Goal: Complete application form: Complete application form

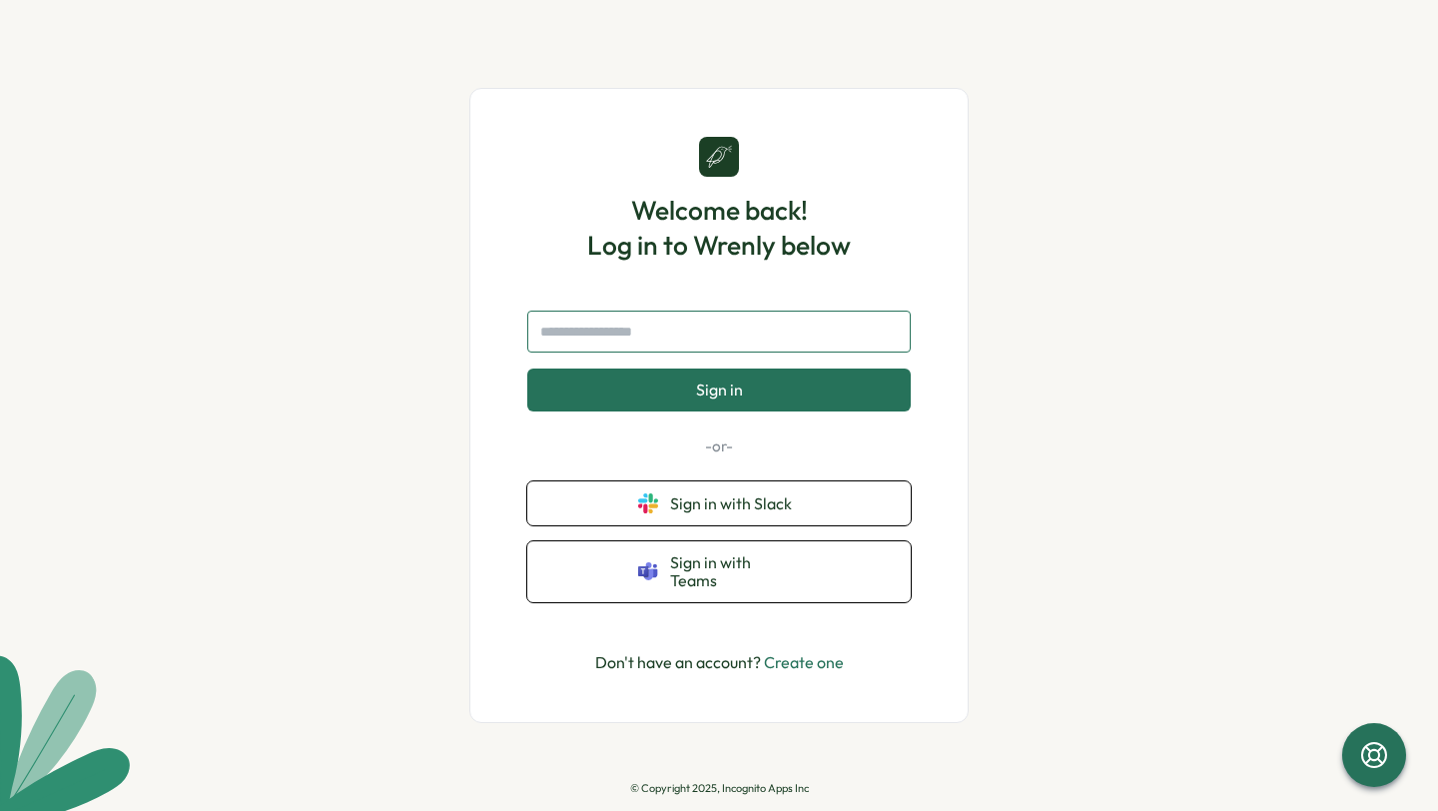
click at [676, 336] on input "text" at bounding box center [718, 332] width 383 height 42
paste input "**********"
type input "**********"
click at [789, 396] on button "Sign in" at bounding box center [718, 389] width 383 height 42
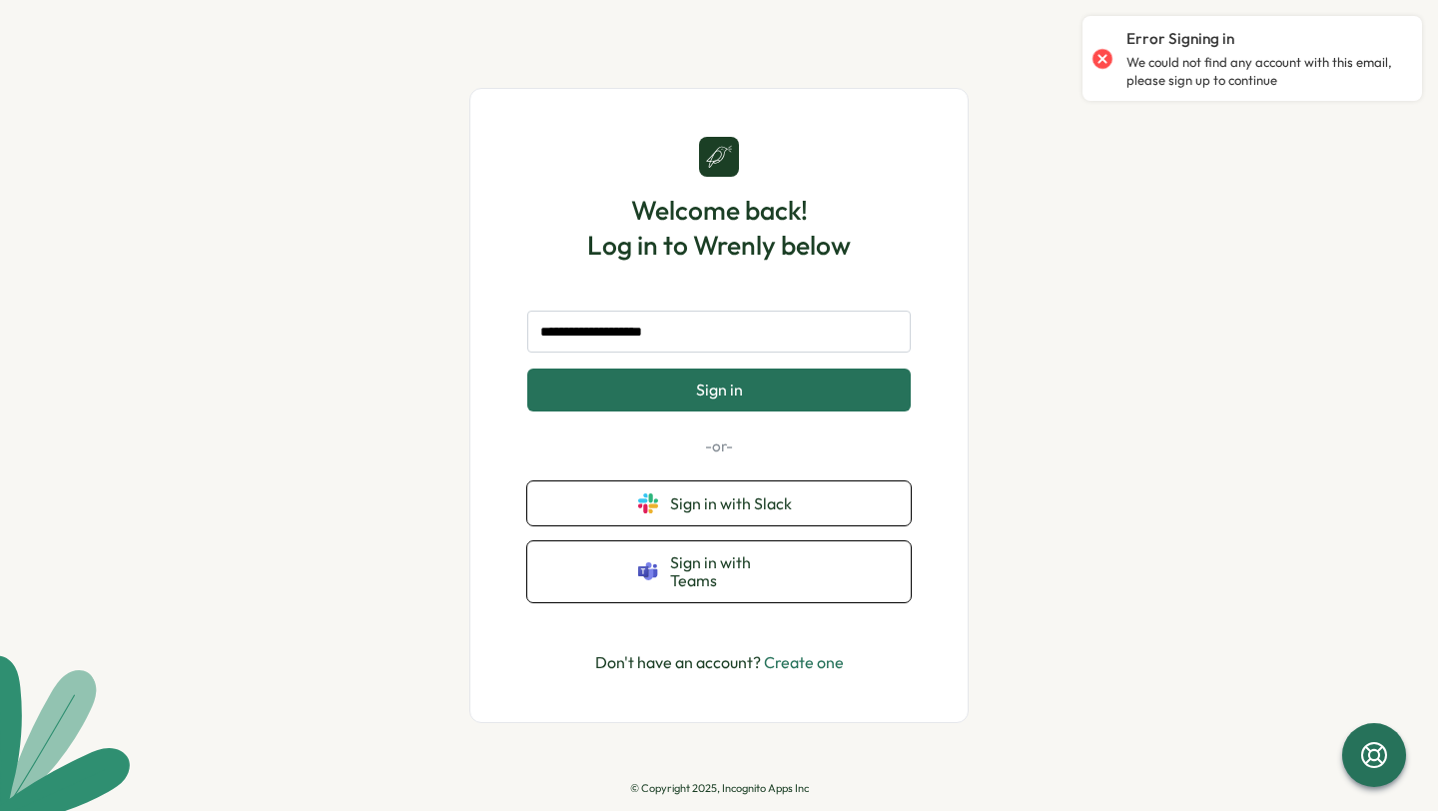
click at [824, 653] on link "Create one" at bounding box center [804, 662] width 80 height 20
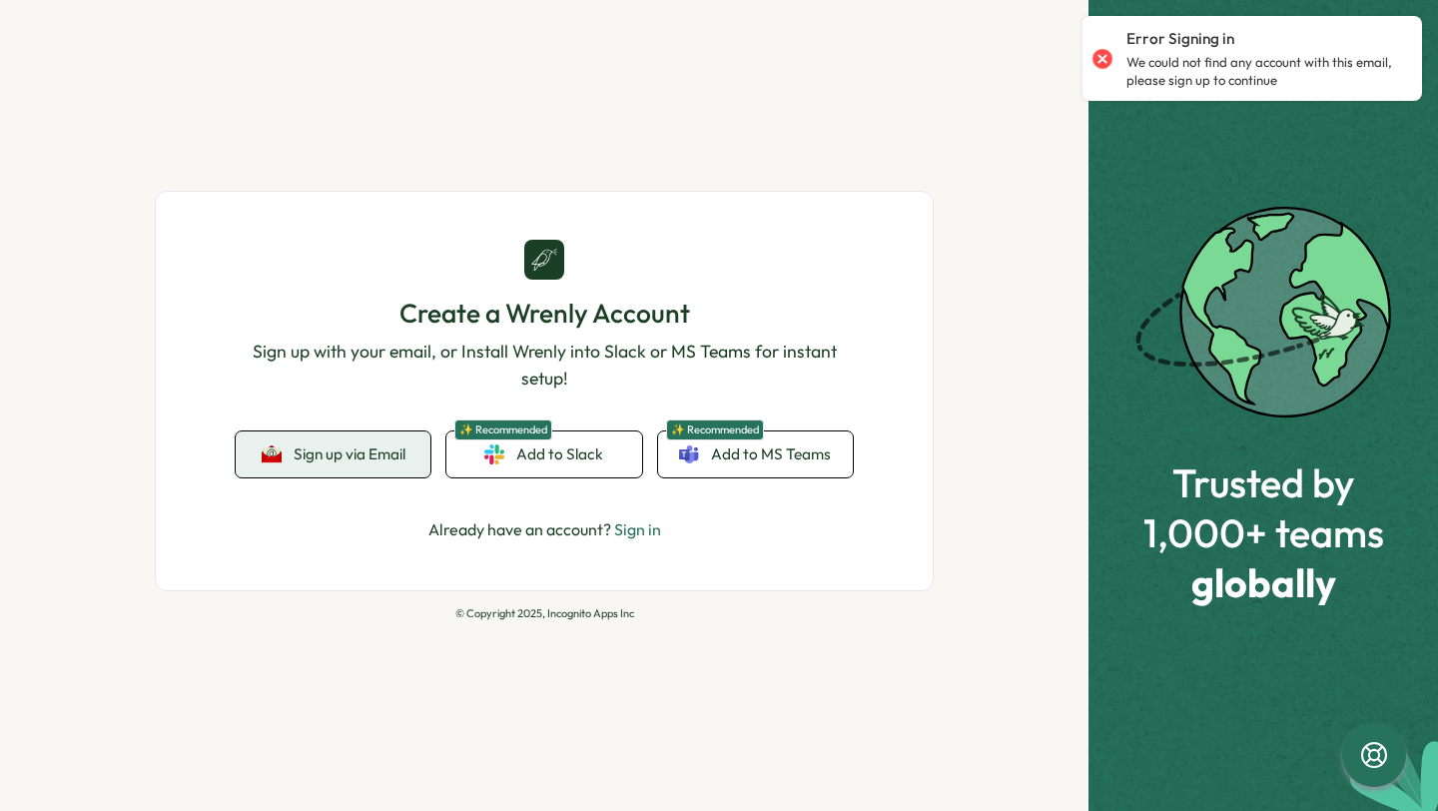
click at [357, 461] on span "Sign up via Email" at bounding box center [350, 454] width 112 height 18
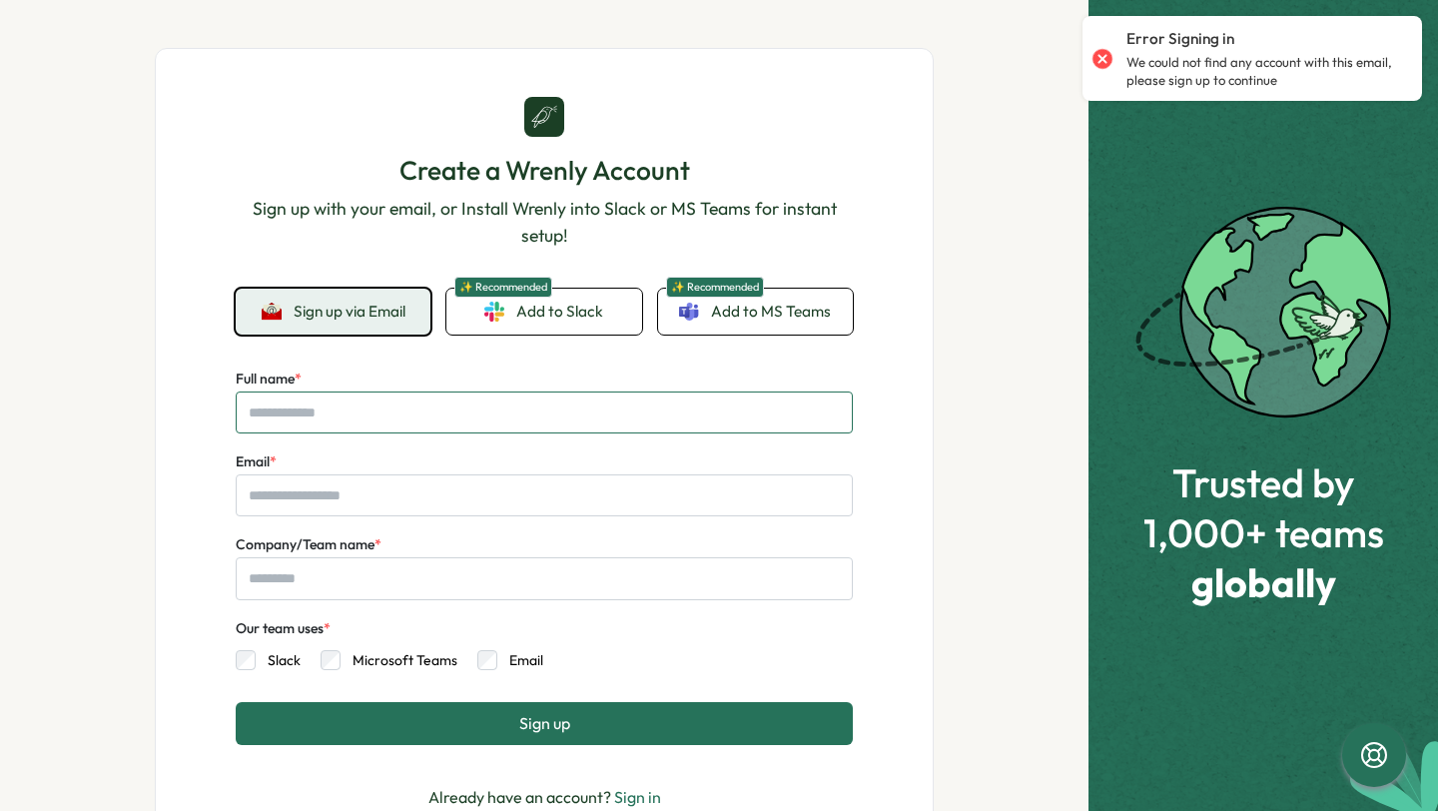
click at [468, 416] on input "Full name *" at bounding box center [544, 412] width 617 height 42
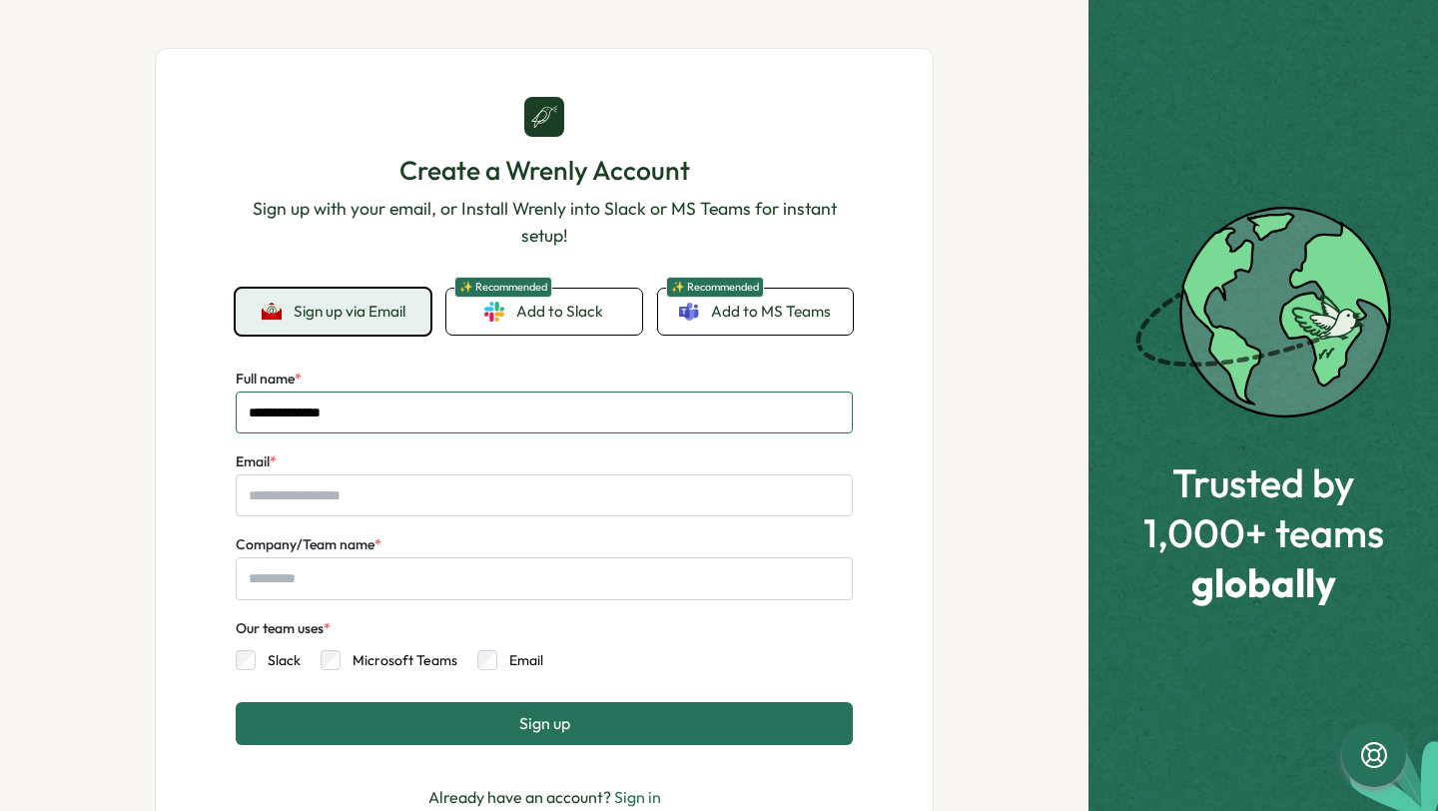
type input "**********"
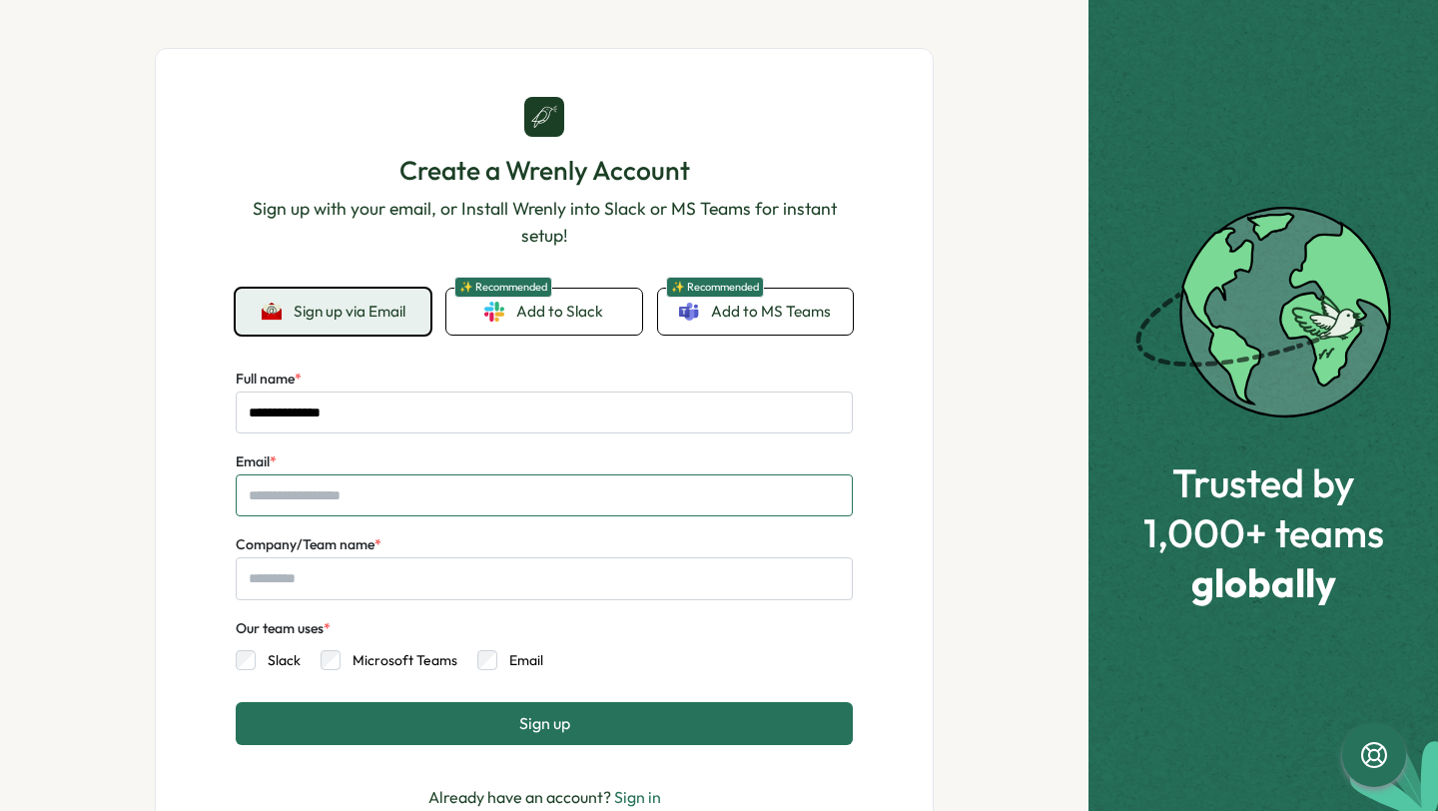
click at [494, 493] on input "Email *" at bounding box center [544, 495] width 617 height 42
paste input "**********"
type input "**********"
click at [460, 579] on input "Company/Team name *" at bounding box center [544, 578] width 617 height 42
click at [328, 498] on input "**********" at bounding box center [544, 495] width 617 height 42
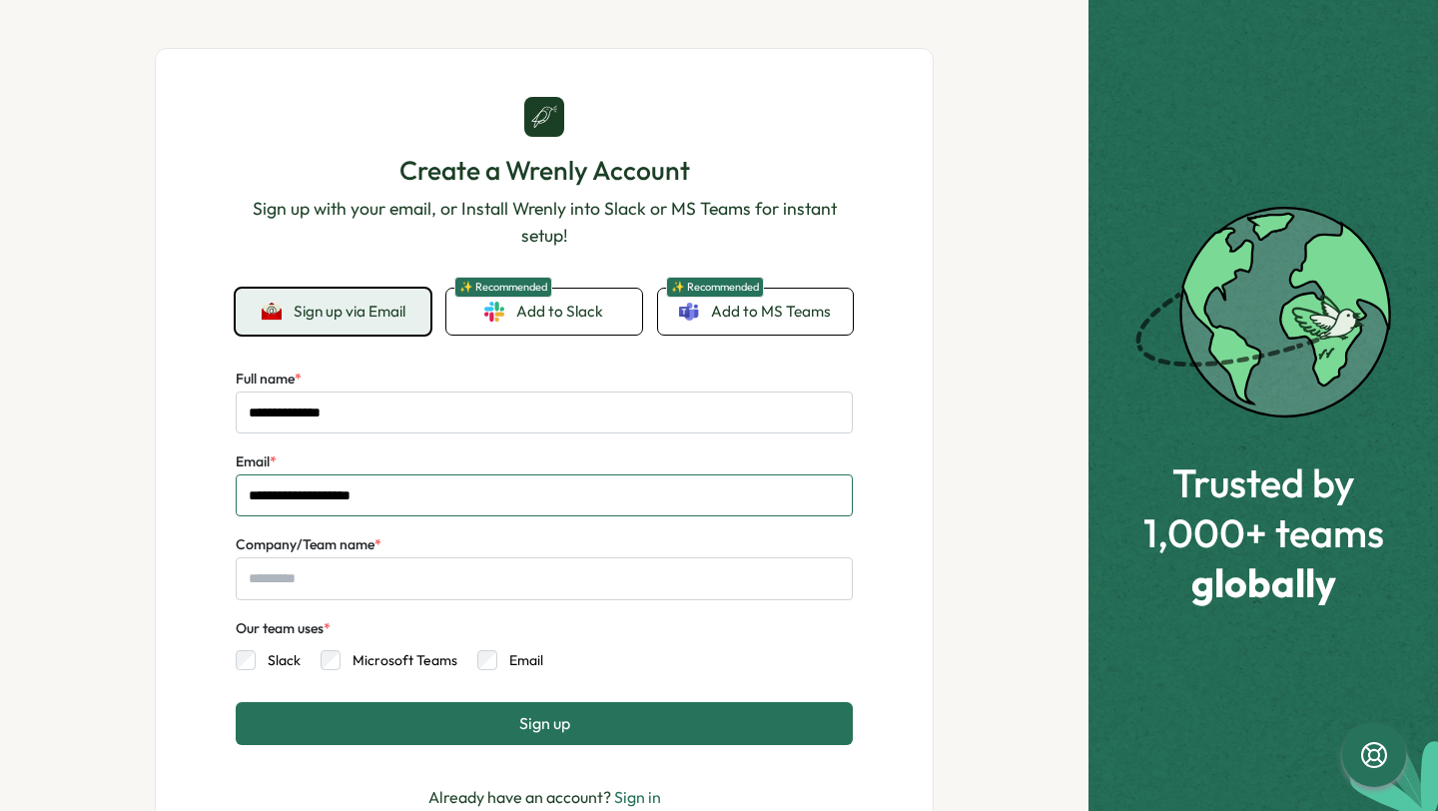
click at [328, 498] on input "**********" at bounding box center [544, 495] width 617 height 42
click at [338, 578] on input "Company/Team name *" at bounding box center [544, 578] width 617 height 42
paste input "********"
type input "********"
click at [575, 654] on div "Slack Microsoft Teams Email" at bounding box center [544, 655] width 617 height 30
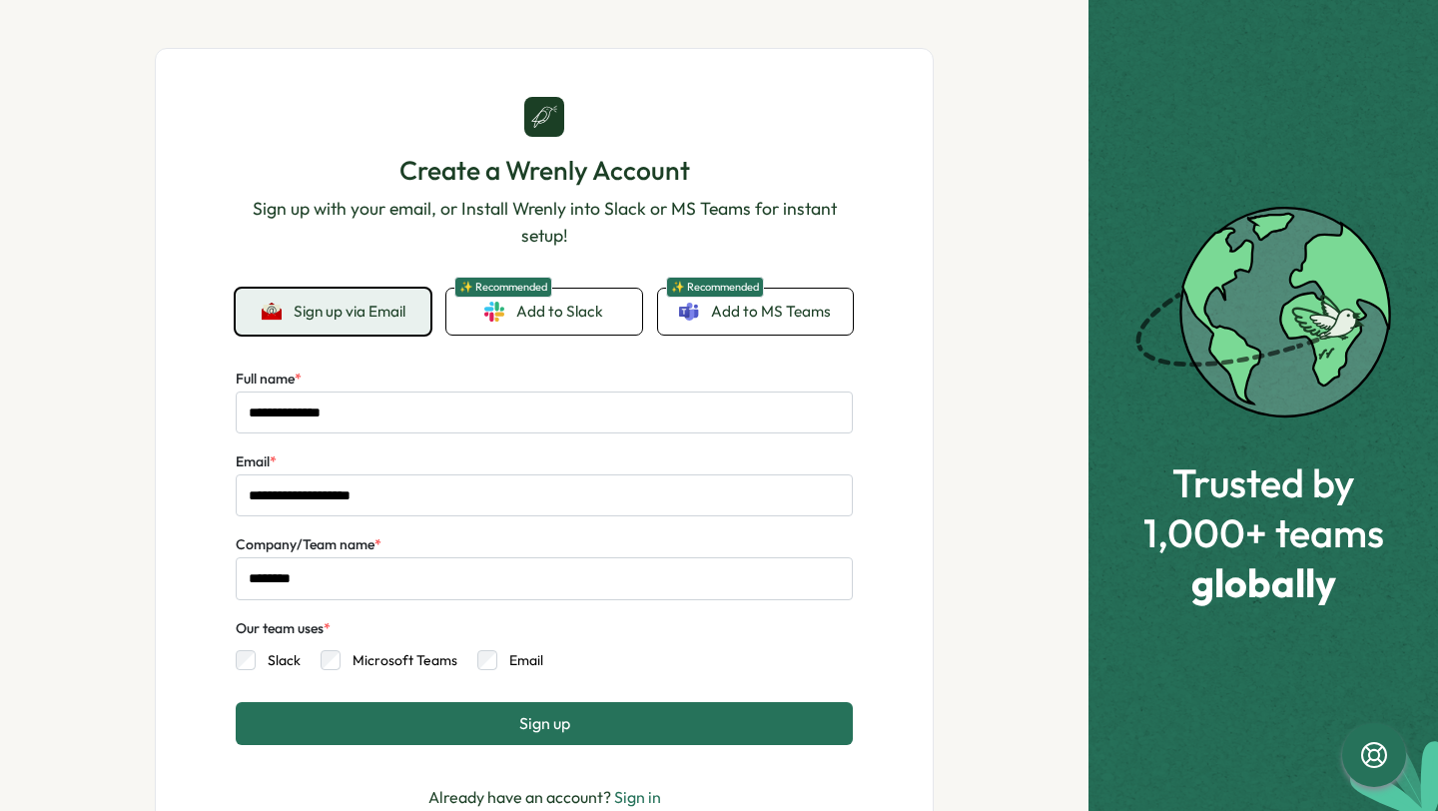
drag, startPoint x: 335, startPoint y: 618, endPoint x: 320, endPoint y: 627, distance: 17.5
click at [320, 627] on div "Our team uses * Slack Microsoft Teams Email" at bounding box center [544, 643] width 617 height 55
click at [615, 730] on button "Sign up" at bounding box center [544, 723] width 617 height 42
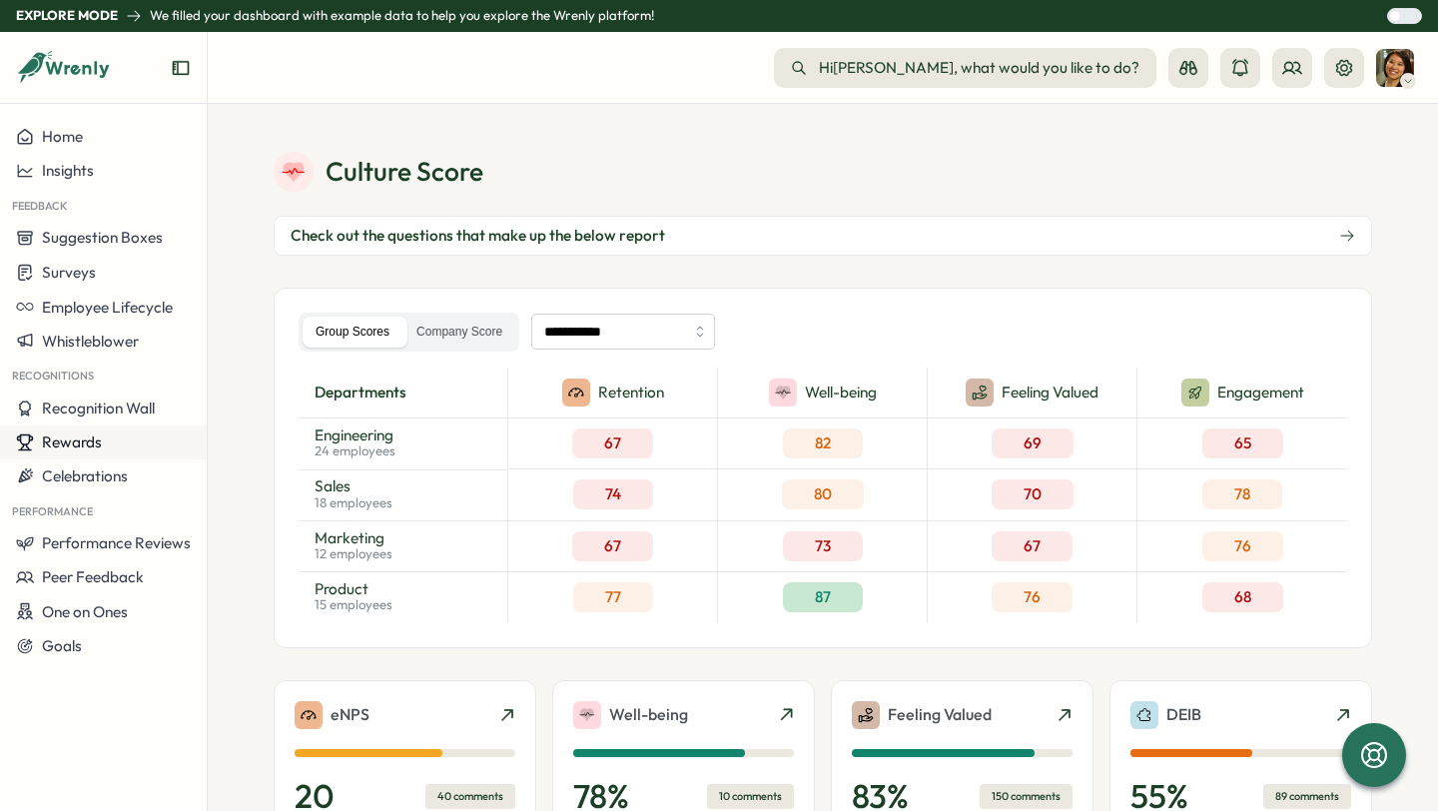
click at [82, 448] on span "Rewards" at bounding box center [72, 441] width 60 height 19
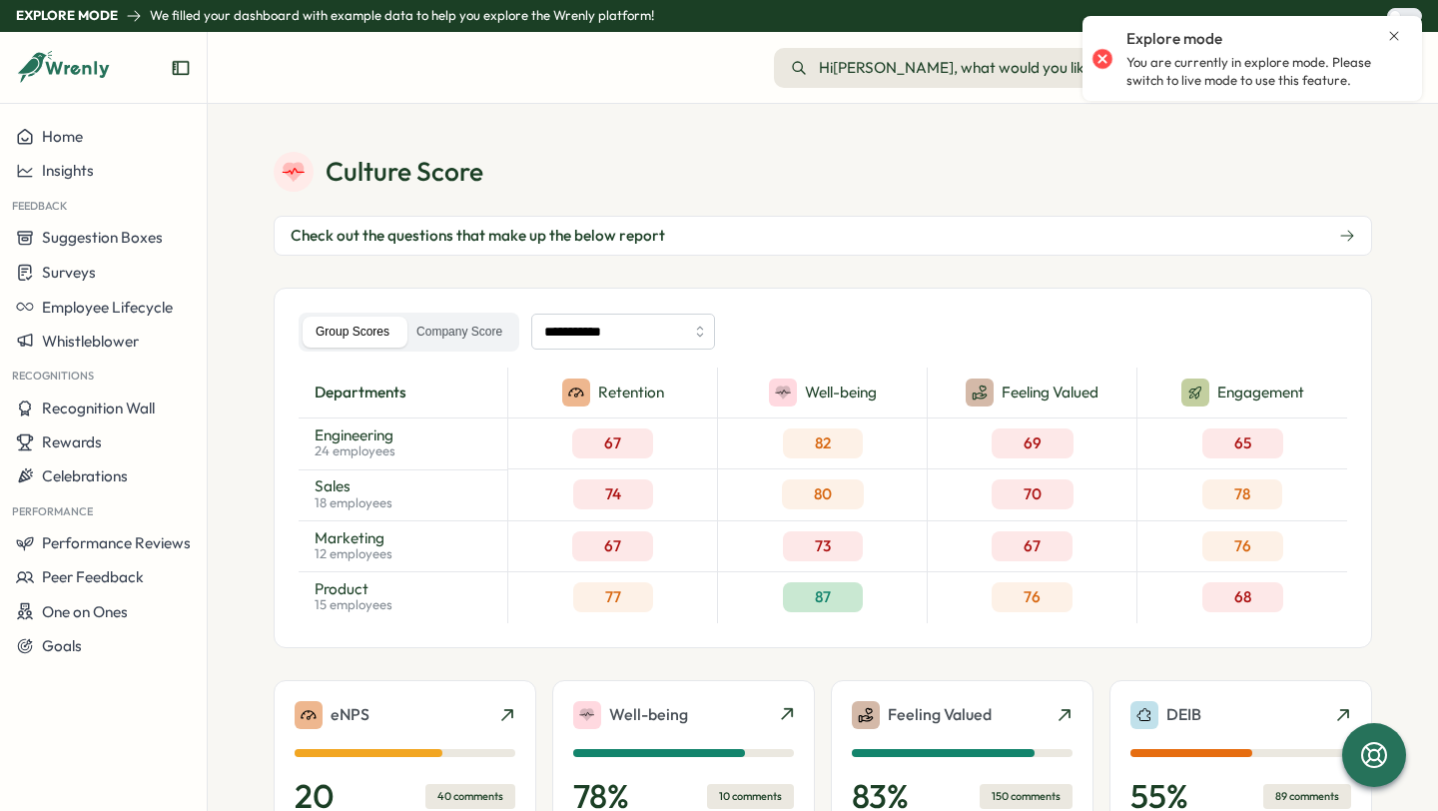
click at [1381, 35] on div "Explore mode" at bounding box center [1264, 39] width 276 height 22
click at [1392, 35] on icon "Close notification" at bounding box center [1394, 36] width 16 height 16
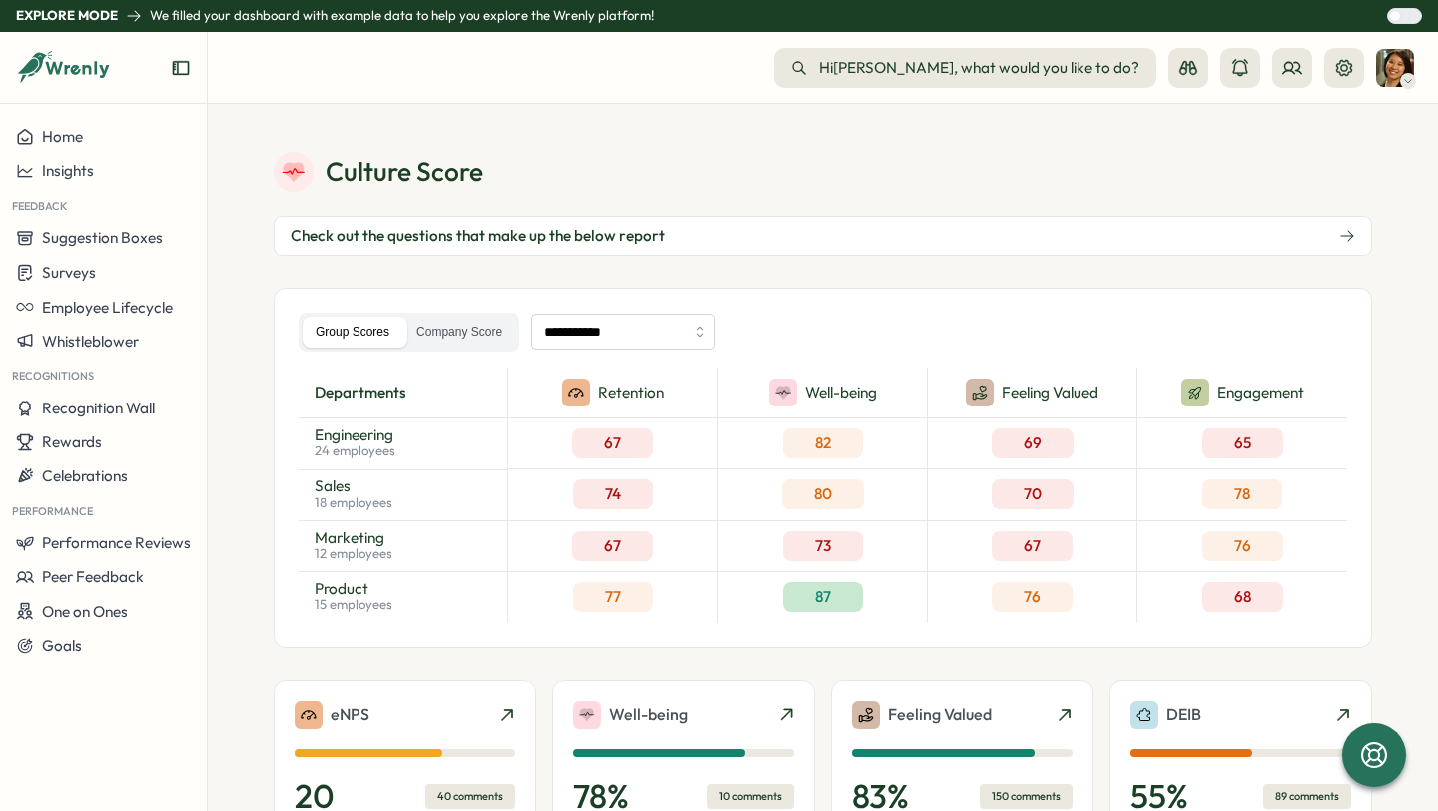
click at [1401, 17] on div at bounding box center [1395, 16] width 12 height 12
click at [77, 413] on span "Recognition Wall" at bounding box center [98, 407] width 113 height 19
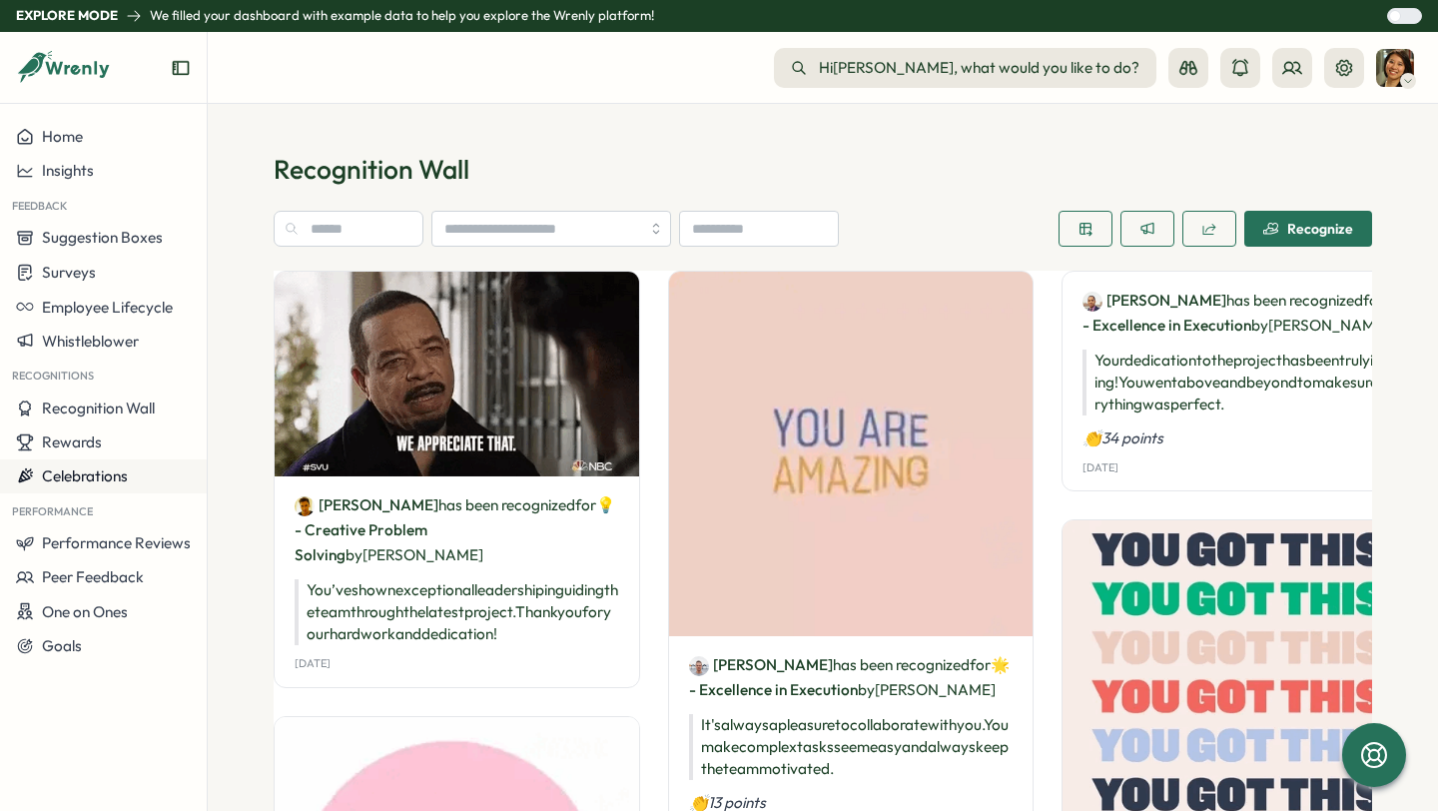
click at [82, 467] on span "Celebrations" at bounding box center [85, 475] width 86 height 19
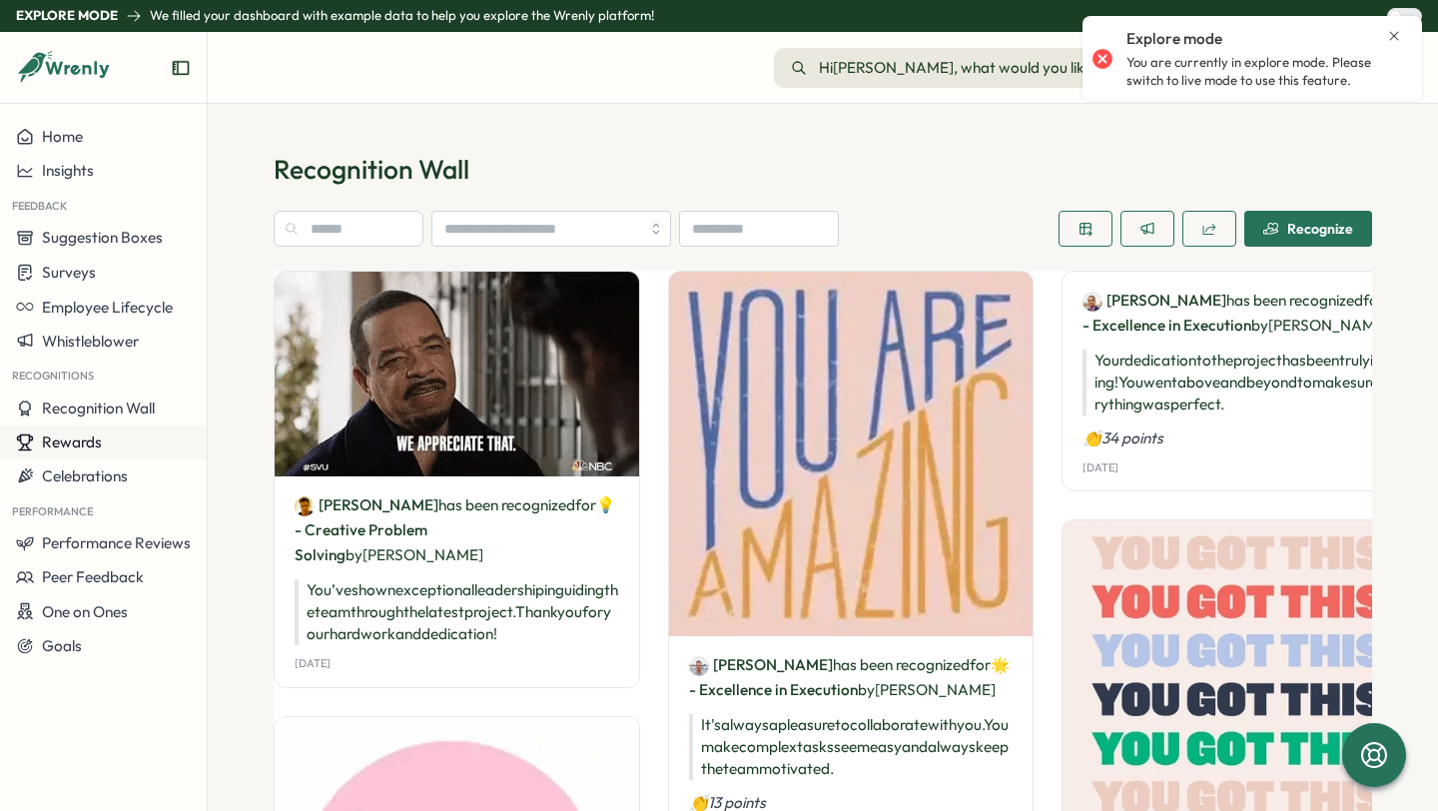
click at [72, 436] on span "Rewards" at bounding box center [72, 441] width 60 height 19
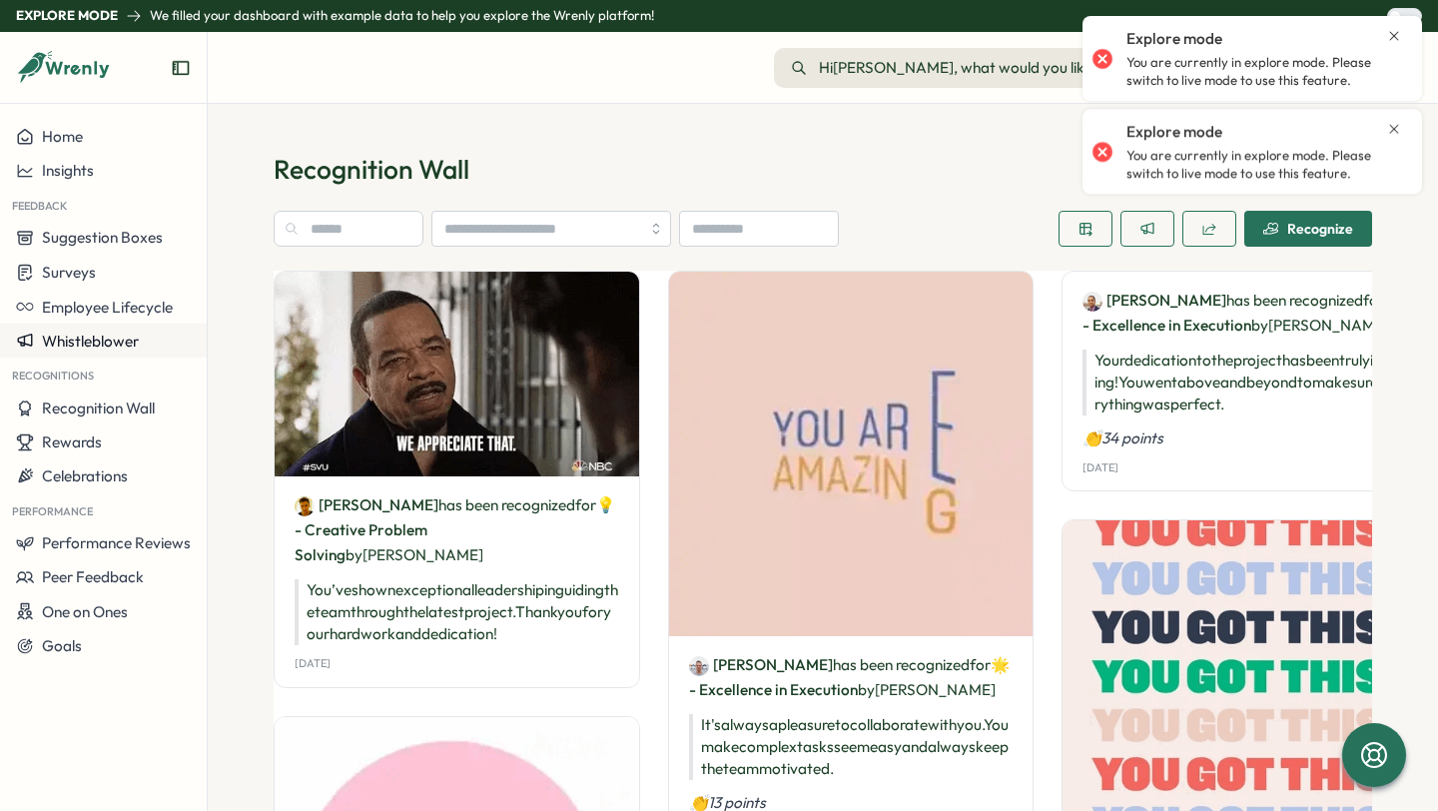
click at [96, 340] on span "Whistleblower" at bounding box center [90, 340] width 97 height 19
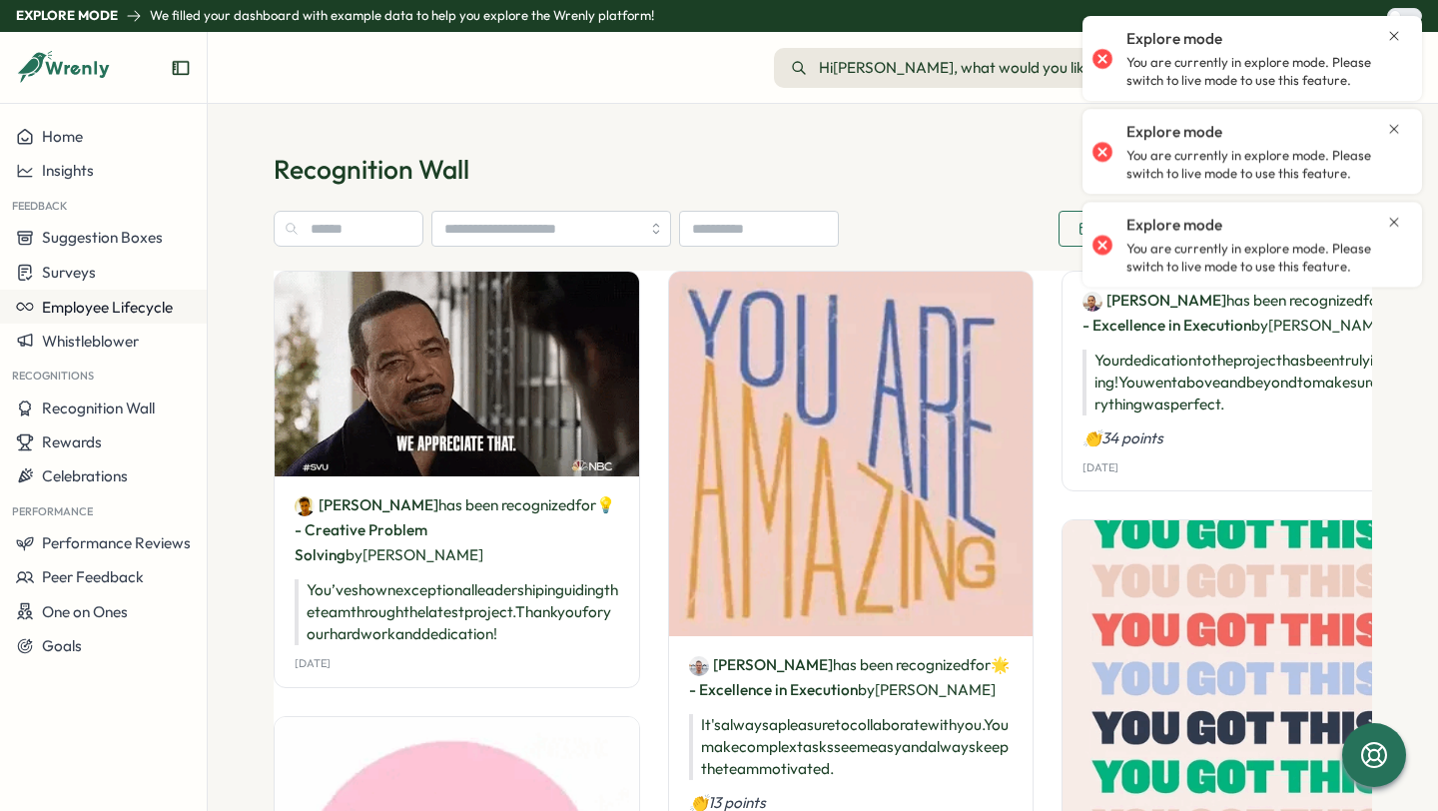
click at [96, 305] on span "Employee Lifecycle" at bounding box center [107, 307] width 131 height 19
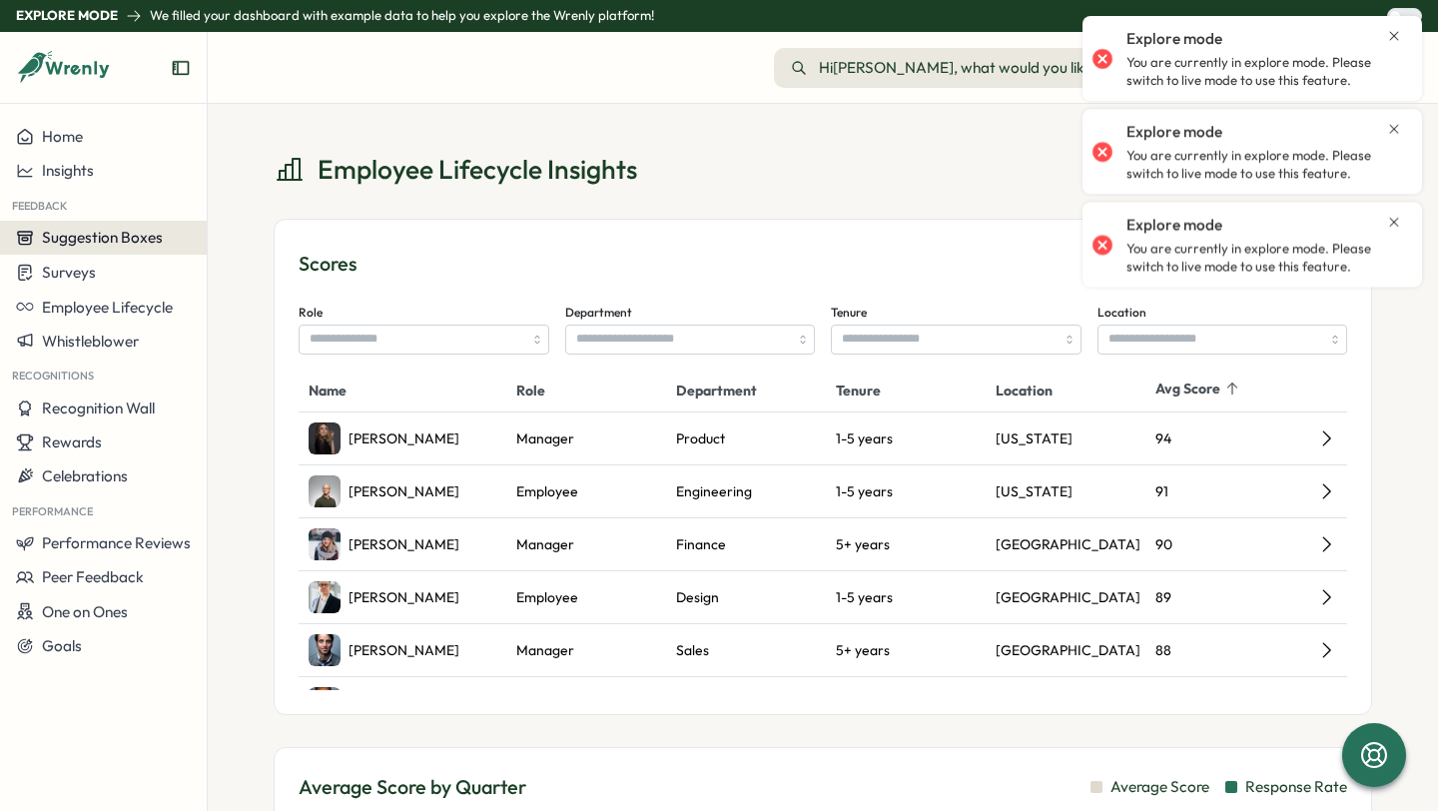
click at [88, 241] on span "Suggestion Boxes" at bounding box center [102, 237] width 121 height 19
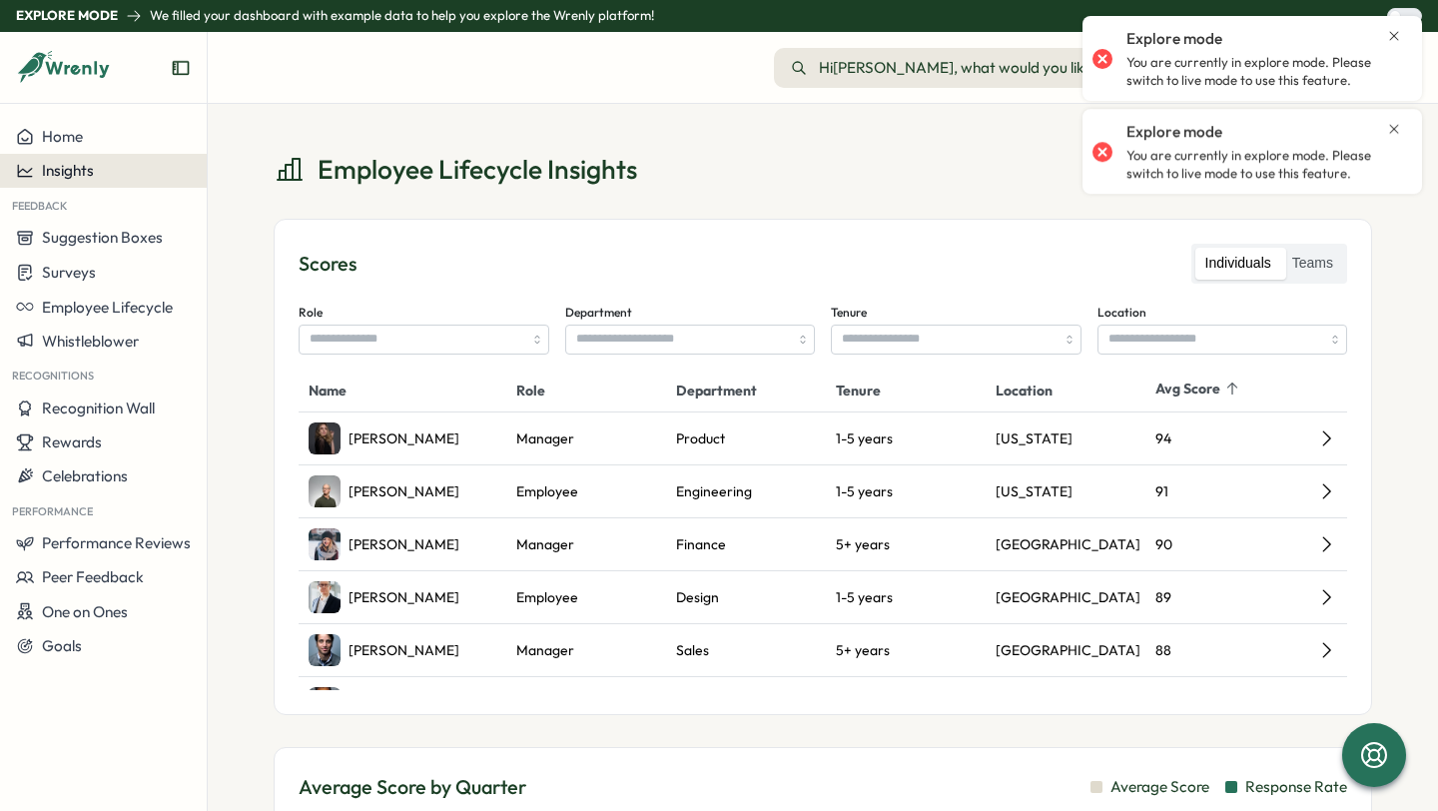
click at [86, 156] on button "Insights" at bounding box center [103, 171] width 207 height 34
click at [86, 144] on div "Home" at bounding box center [103, 137] width 175 height 18
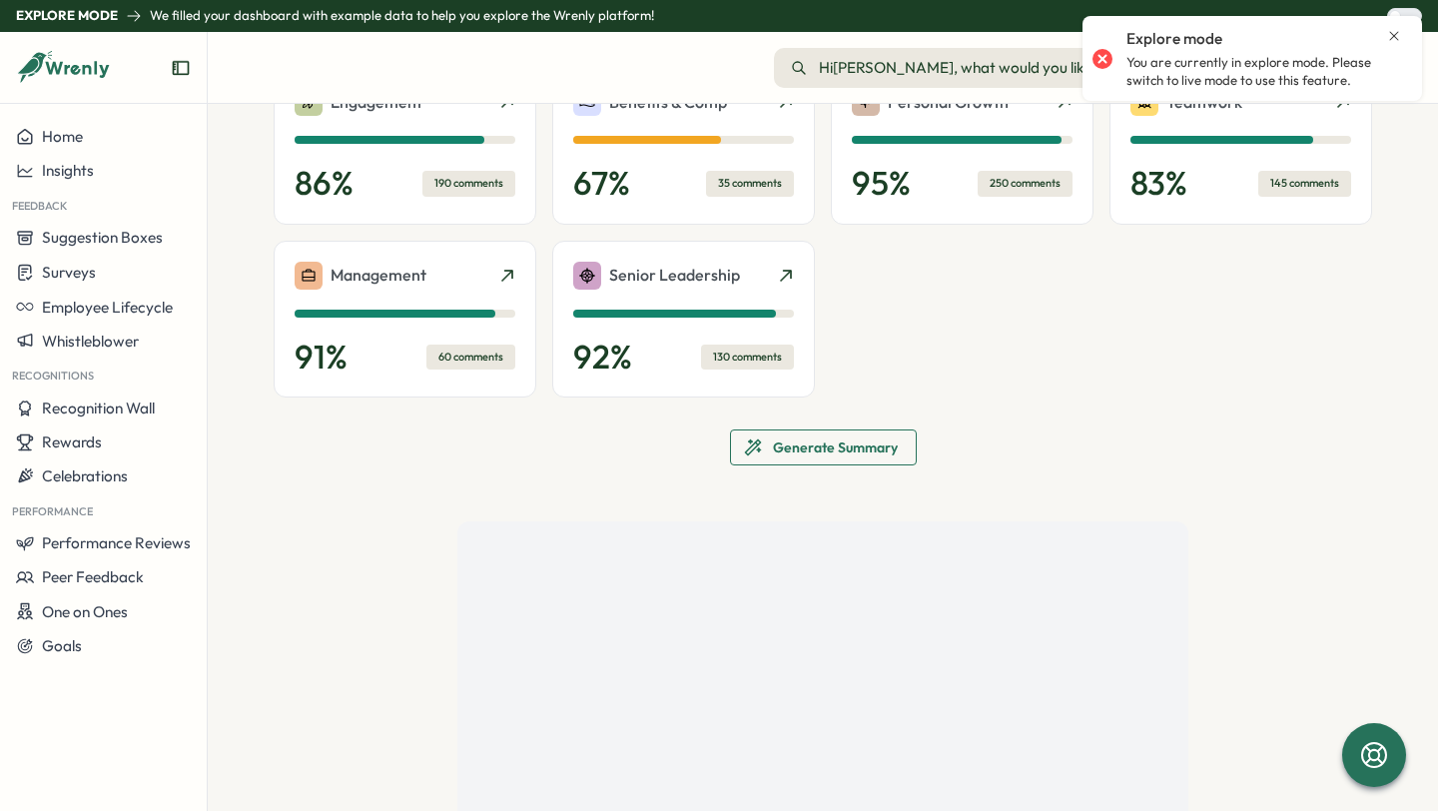
scroll to position [796, 0]
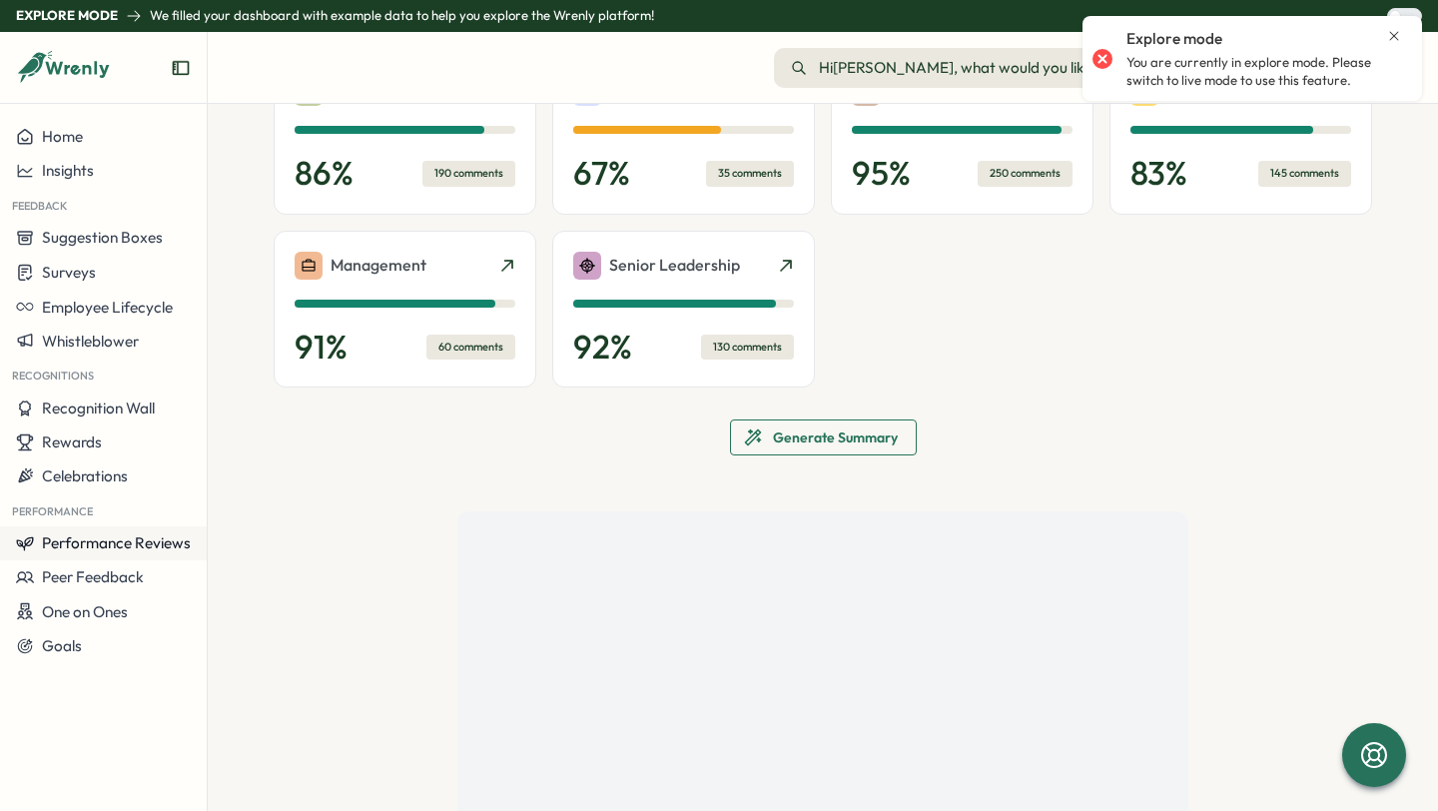
click at [110, 544] on span "Performance Reviews" at bounding box center [116, 542] width 149 height 19
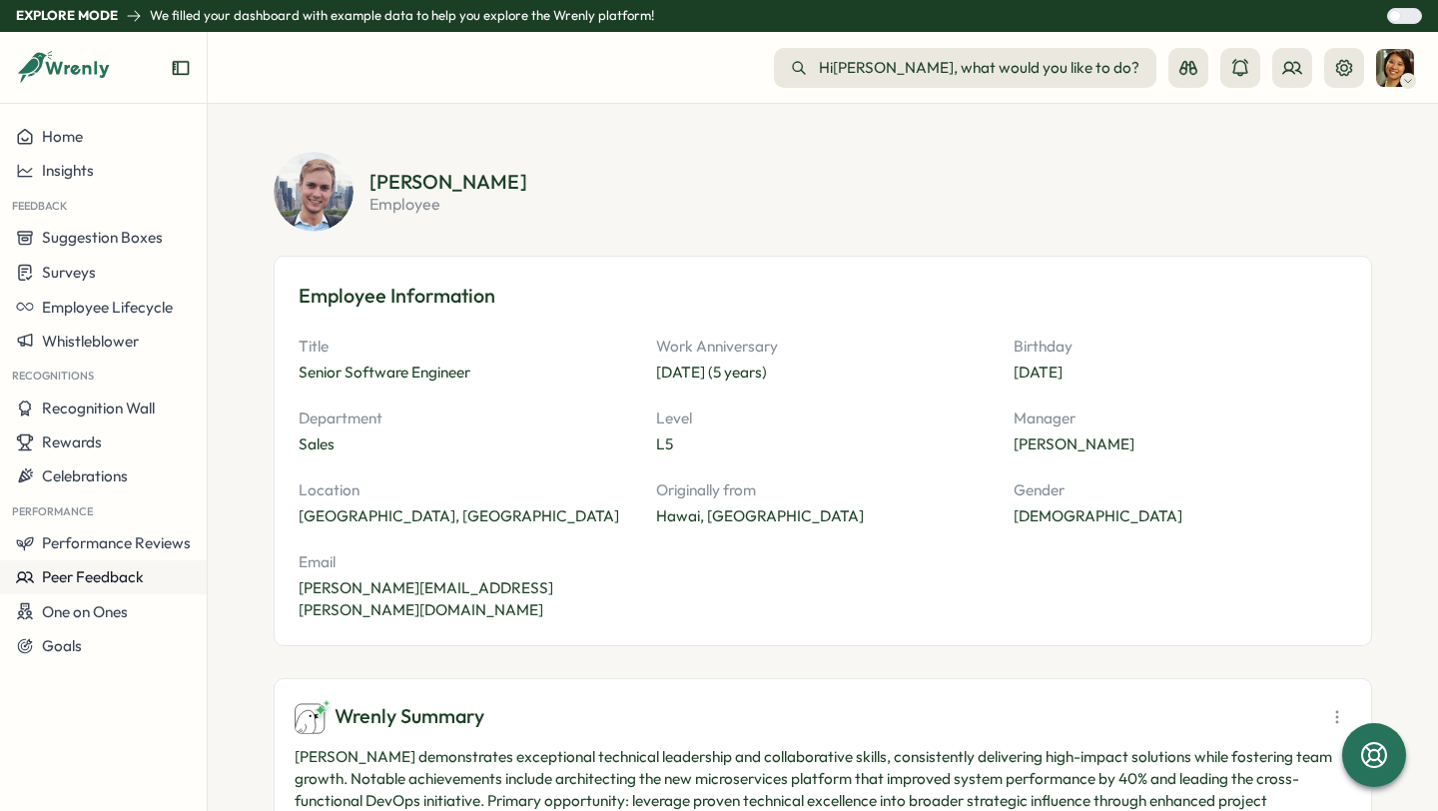
click at [106, 577] on span "Peer Feedback" at bounding box center [93, 576] width 102 height 19
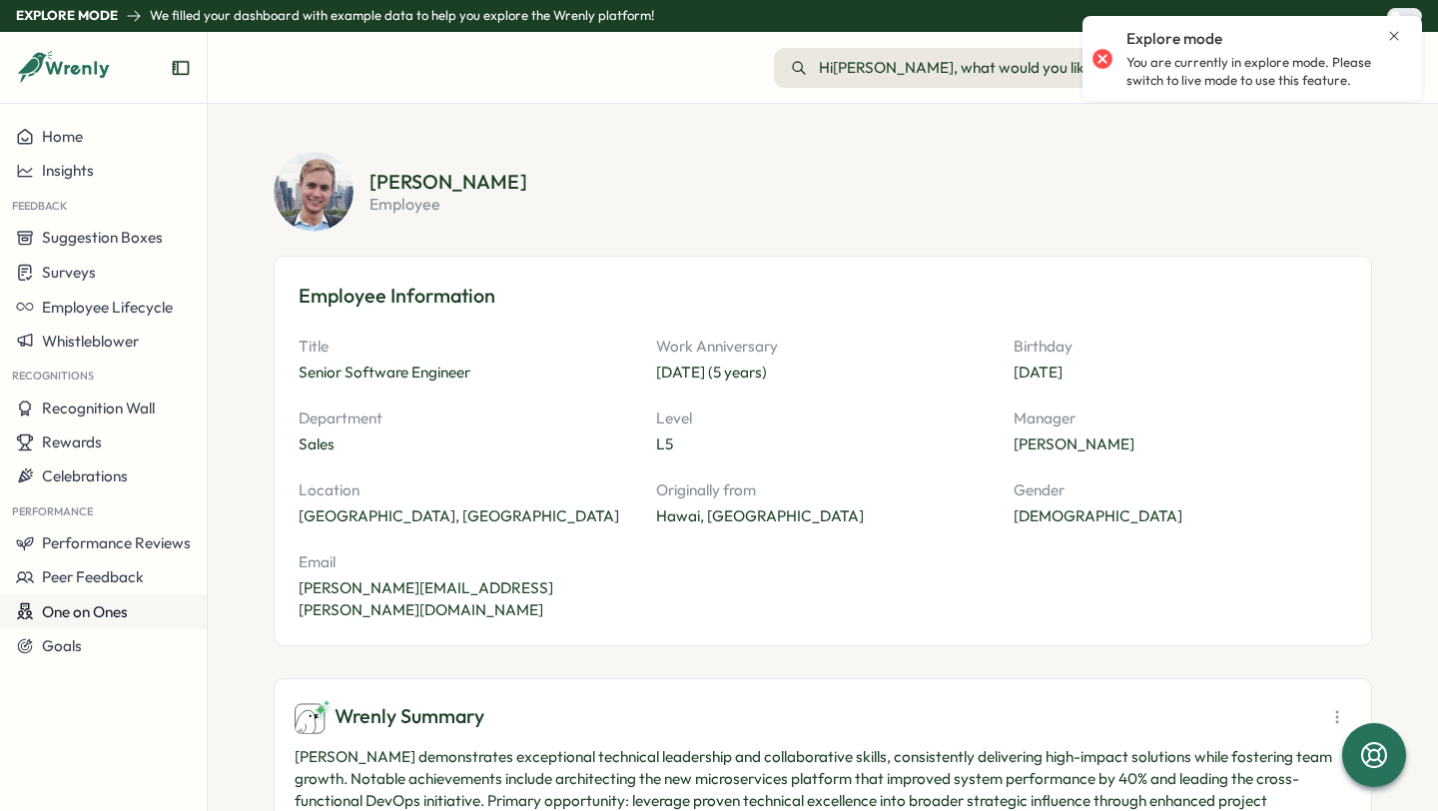
click at [107, 608] on span "One on Ones" at bounding box center [85, 611] width 86 height 19
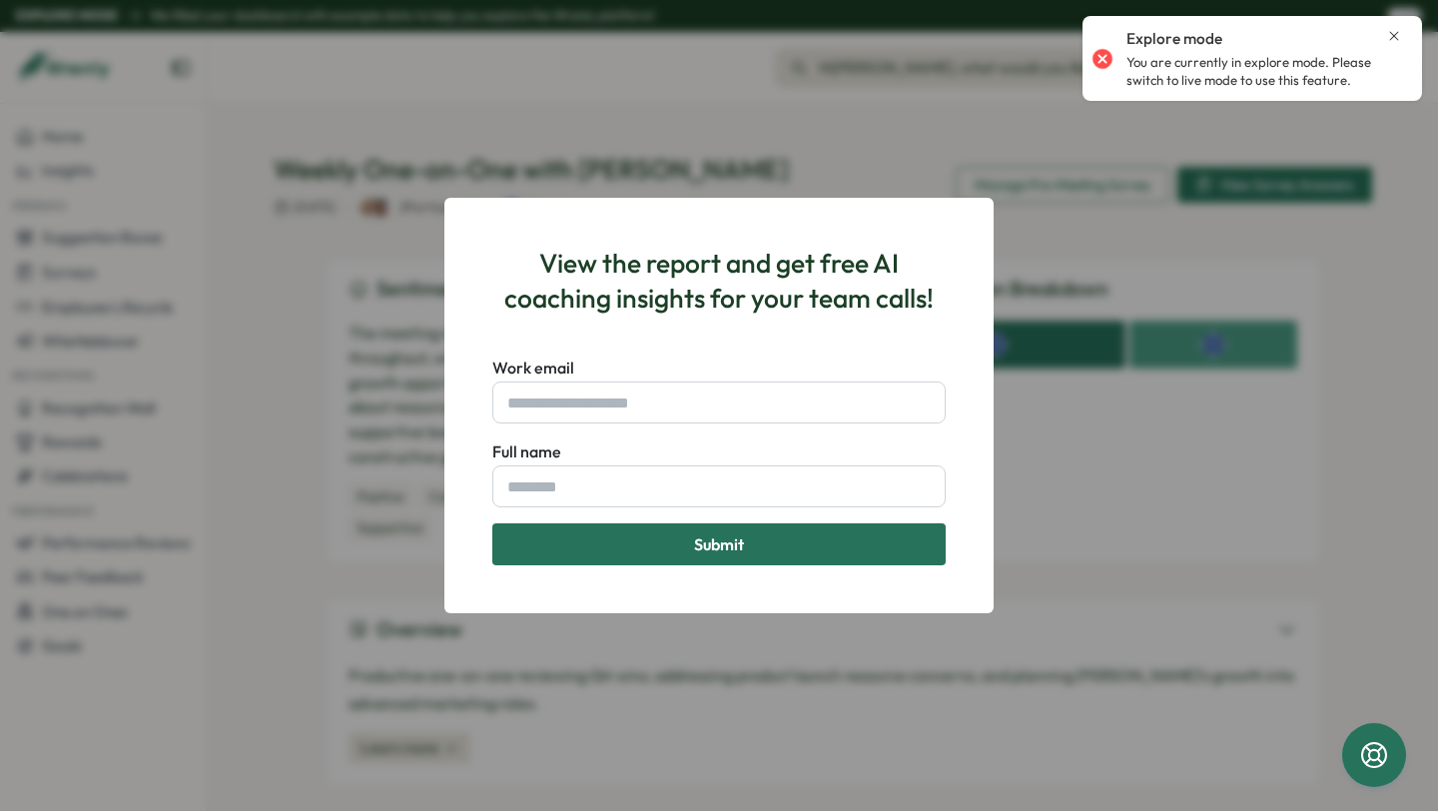
click at [67, 644] on div "View the report and get free AI coaching insights for your team calls! Work ema…" at bounding box center [719, 405] width 1438 height 811
click at [371, 571] on div "View the report and get free AI coaching insights for your team calls! Work ema…" at bounding box center [719, 405] width 1438 height 811
click at [1415, 27] on div "Explore mode You are currently in explore mode. Please switch to live mode to u…" at bounding box center [1251, 58] width 339 height 85
click at [1408, 41] on div "Explore mode You are currently in explore mode. Please switch to live mode to u…" at bounding box center [1252, 58] width 320 height 69
click at [1407, 20] on div "Explore mode You are currently in explore mode. Please switch to live mode to u…" at bounding box center [1251, 58] width 339 height 85
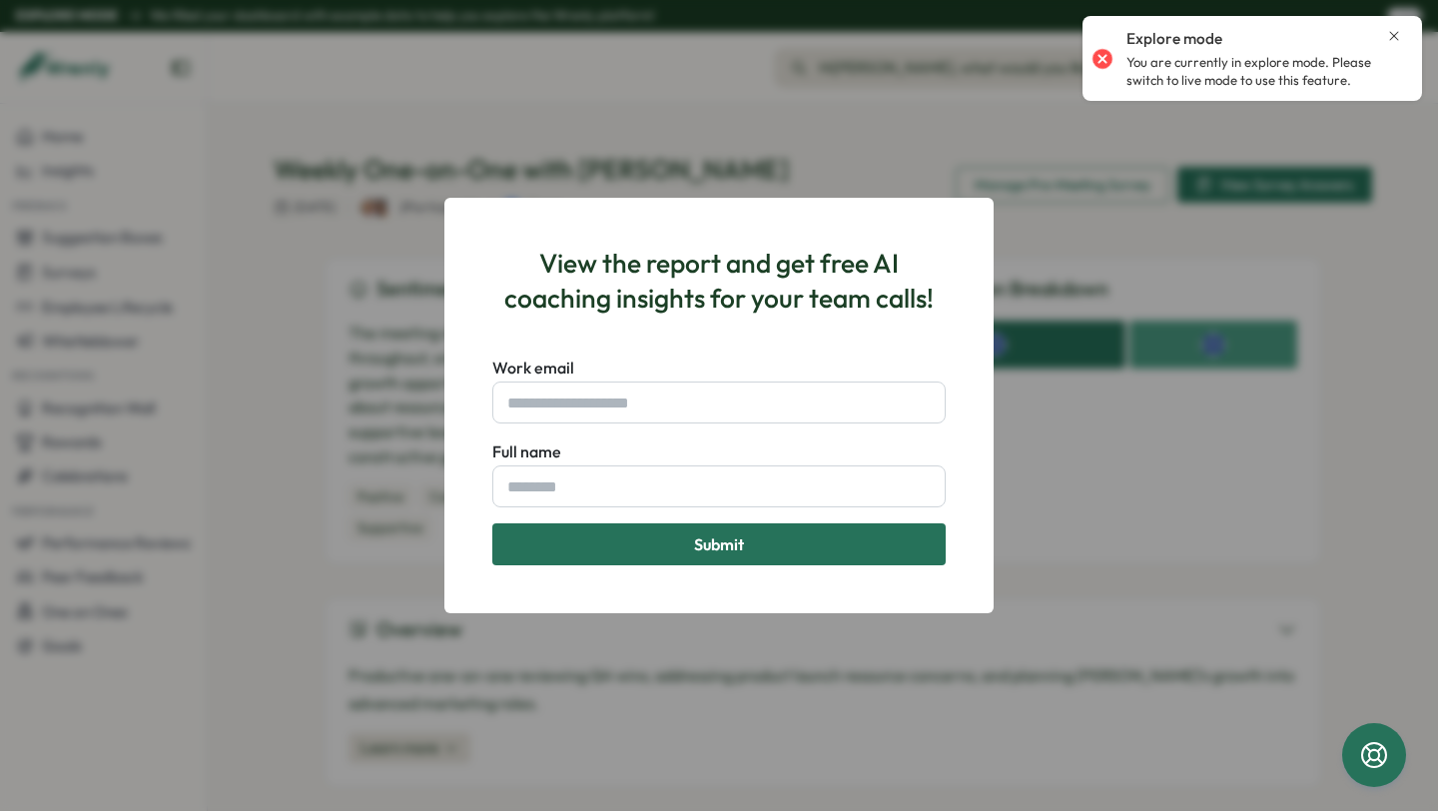
click at [1405, 32] on div "Explore mode You are currently in explore mode. Please switch to live mode to u…" at bounding box center [1252, 58] width 320 height 69
click at [1392, 32] on icon "Close notification" at bounding box center [1394, 36] width 16 height 16
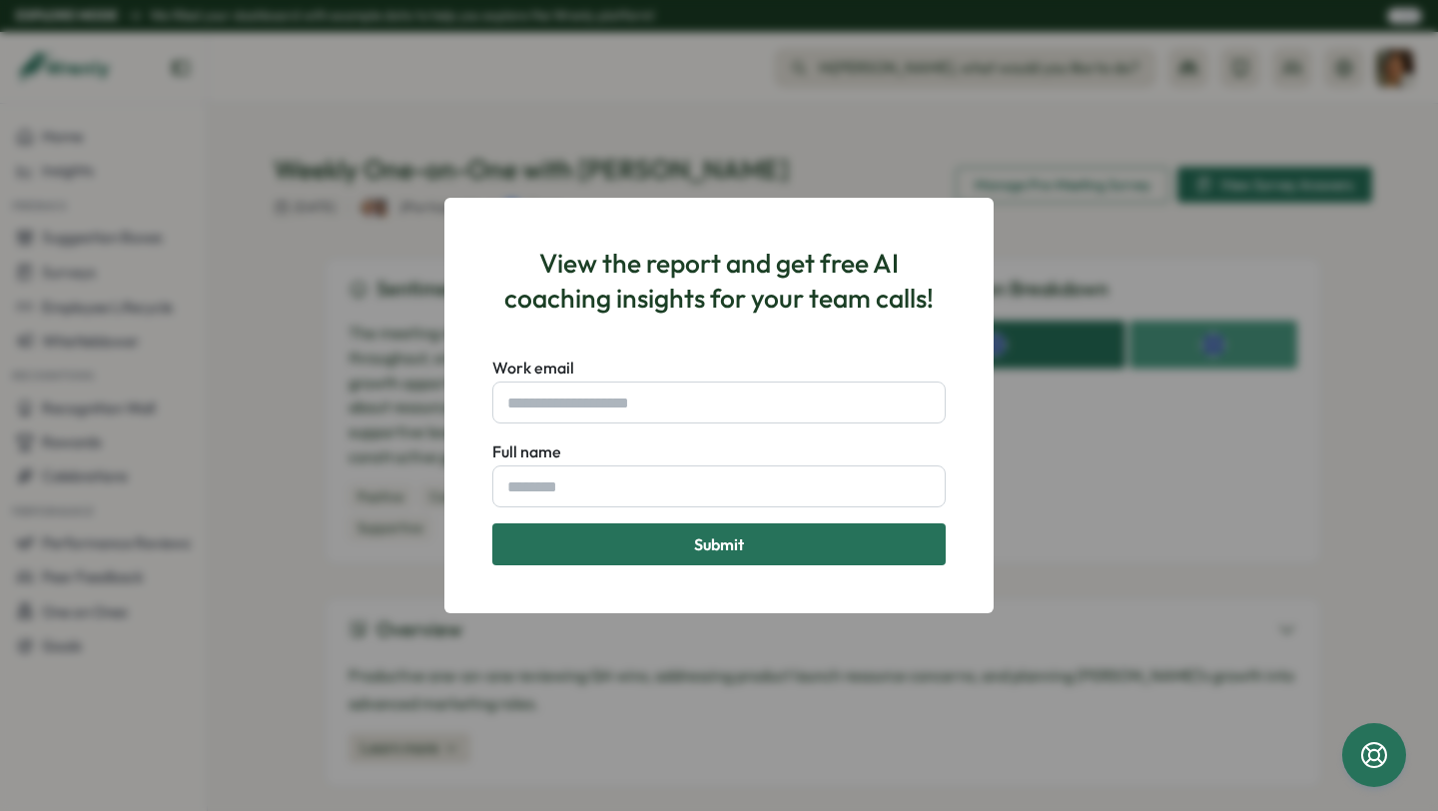
click at [738, 544] on span "Submit" at bounding box center [719, 544] width 50 height 16
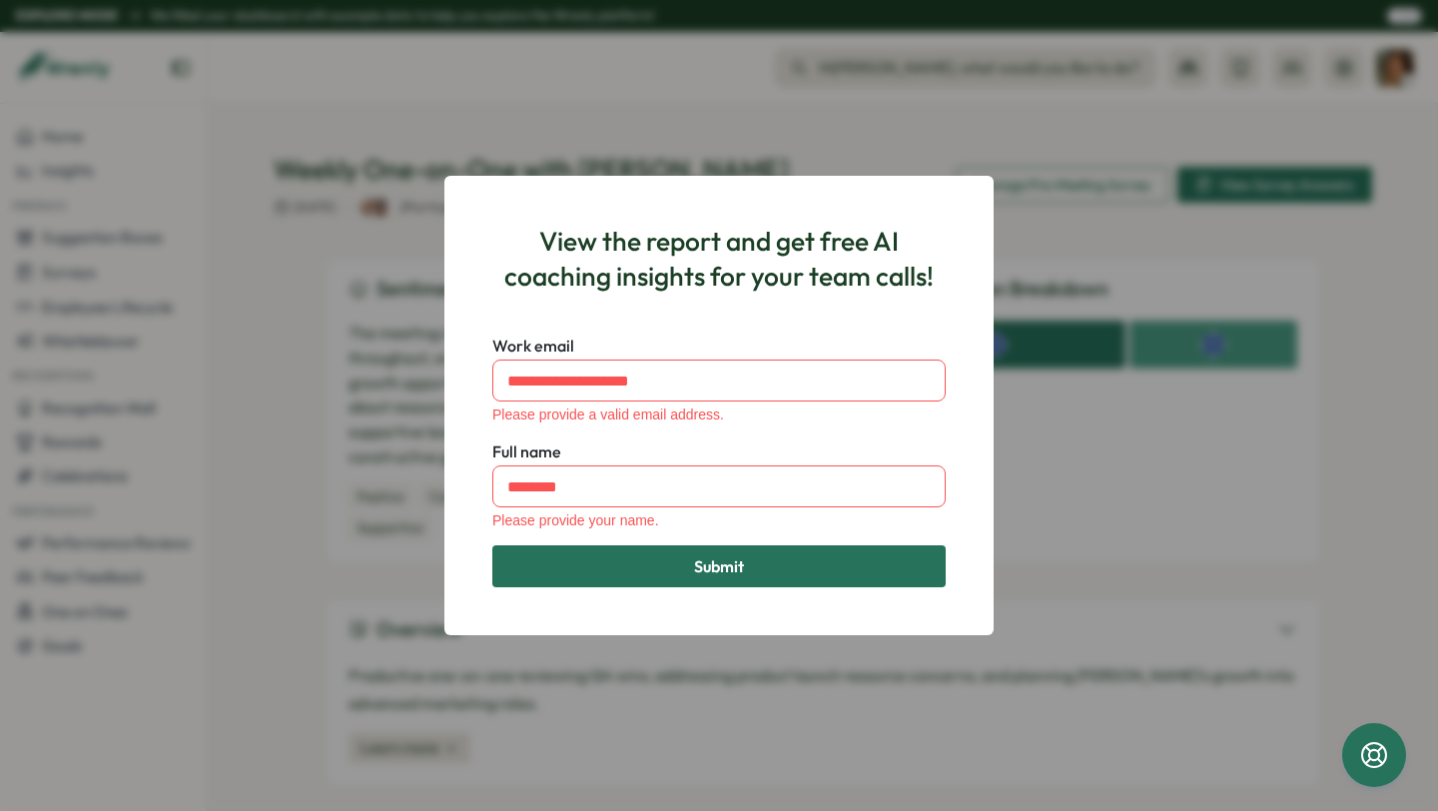
click at [981, 470] on div "View the report and get free AI coaching insights for your team calls! Work ema…" at bounding box center [718, 405] width 549 height 459
click at [774, 183] on div "View the report and get free AI coaching insights for your team calls! Work ema…" at bounding box center [718, 405] width 549 height 459
click at [770, 162] on div "View the report and get free AI coaching insights for your team calls! Work ema…" at bounding box center [719, 405] width 1438 height 811
click at [693, 111] on div "View the report and get free AI coaching insights for your team calls! Work ema…" at bounding box center [719, 405] width 1438 height 811
